Goal: Task Accomplishment & Management: Use online tool/utility

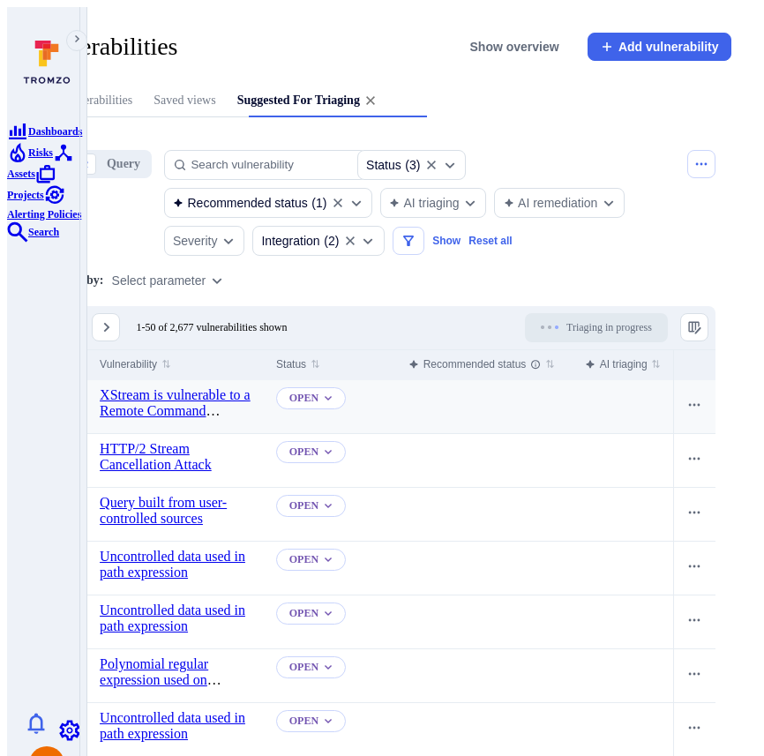
click at [71, 389] on input "Select row" at bounding box center [63, 396] width 14 height 14
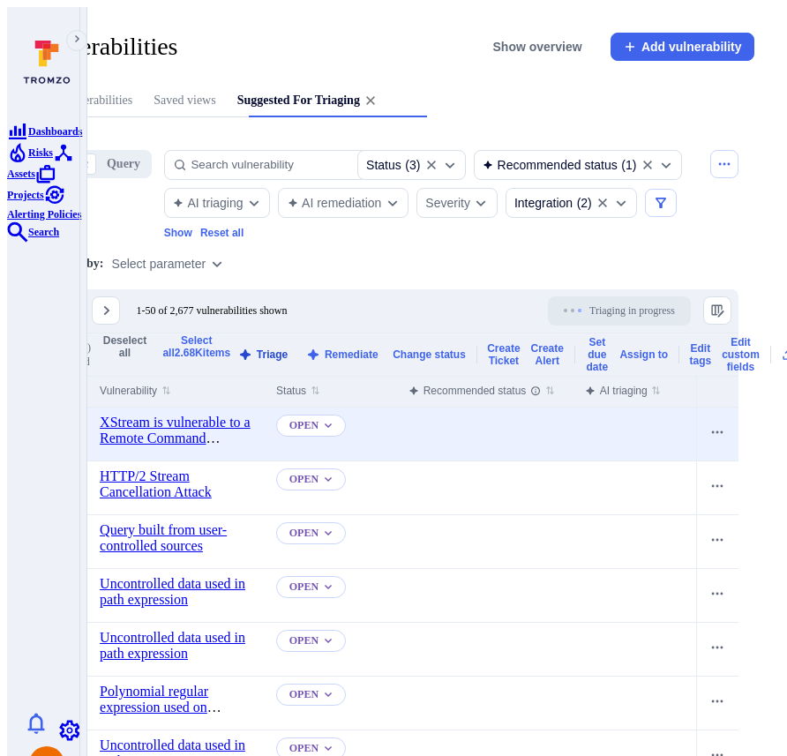
click at [292, 348] on button "Triage" at bounding box center [263, 354] width 57 height 13
